Goal: Find specific page/section: Find specific page/section

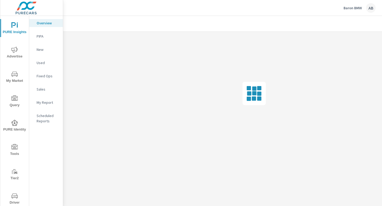
click at [14, 195] on icon "nav menu" at bounding box center [14, 196] width 6 height 6
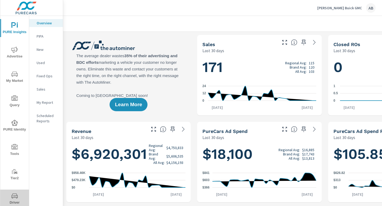
click at [14, 195] on icon "nav menu" at bounding box center [14, 196] width 6 height 6
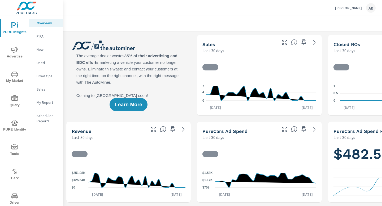
click at [13, 200] on span "Driver" at bounding box center [14, 199] width 25 height 13
